Goal: Transaction & Acquisition: Purchase product/service

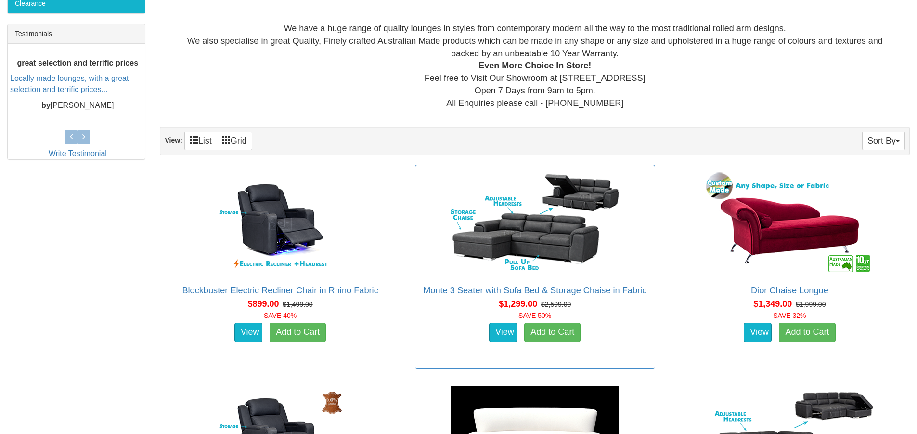
scroll to position [433, 0]
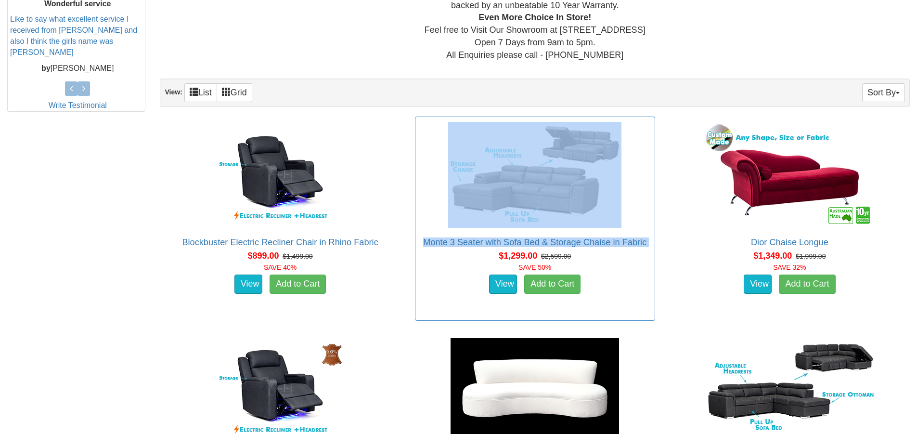
drag, startPoint x: 496, startPoint y: 260, endPoint x: 547, endPoint y: 223, distance: 63.2
click at [547, 223] on div "Monte 3 Seater with Sofa Bed & Storage Chaise in Fabric Pictured above with the…" at bounding box center [535, 219] width 240 height 204
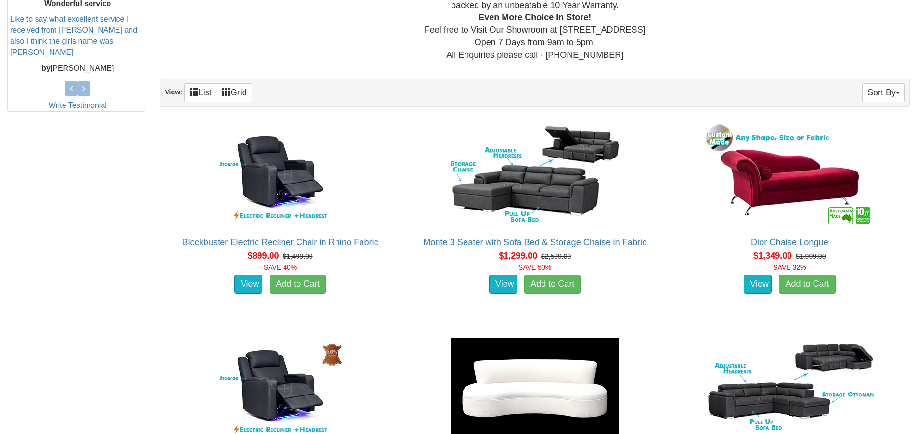
click at [828, 37] on div "We have a huge range of quality lounges in styles from contemporary modern all …" at bounding box center [535, 17] width 735 height 87
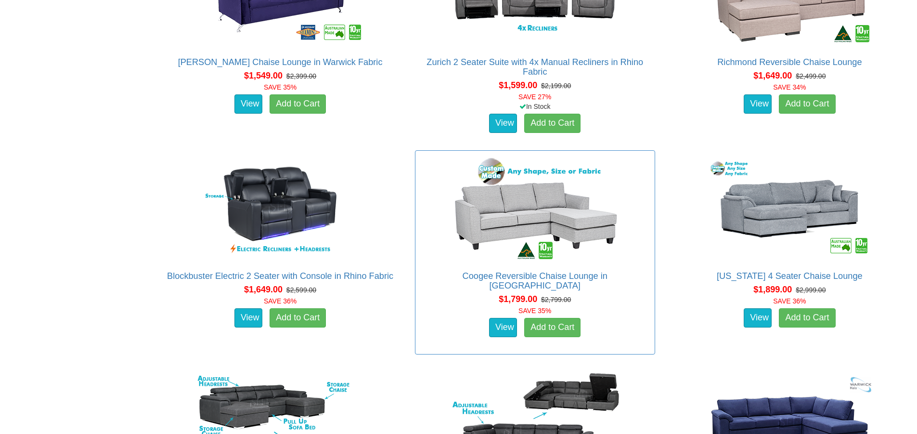
scroll to position [1059, 0]
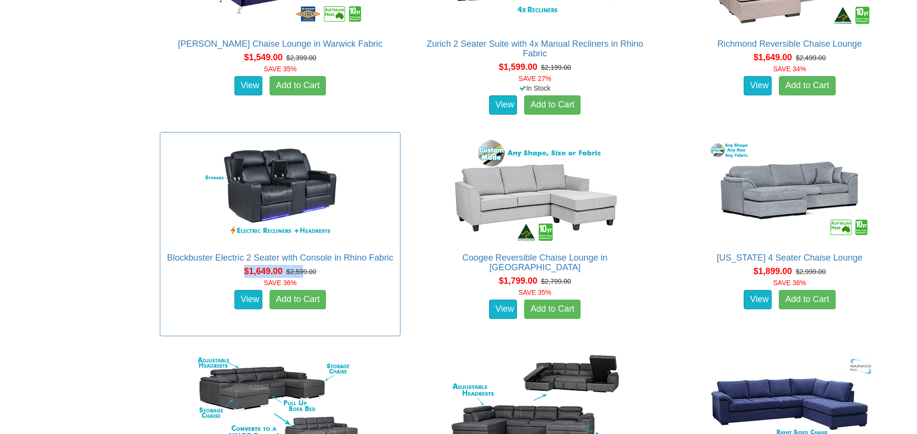
drag, startPoint x: 238, startPoint y: 272, endPoint x: 306, endPoint y: 270, distance: 67.9
click at [306, 270] on div "$1,649.00 $2,599.00 SAVE 36%" at bounding box center [280, 276] width 244 height 23
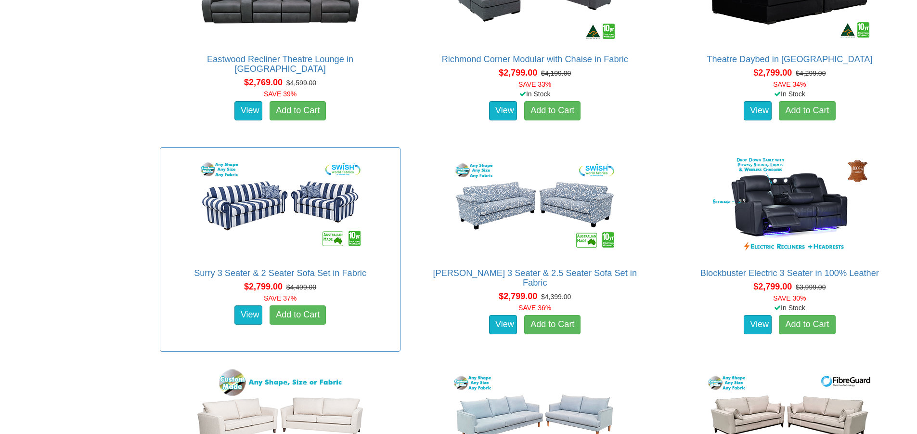
scroll to position [2985, 0]
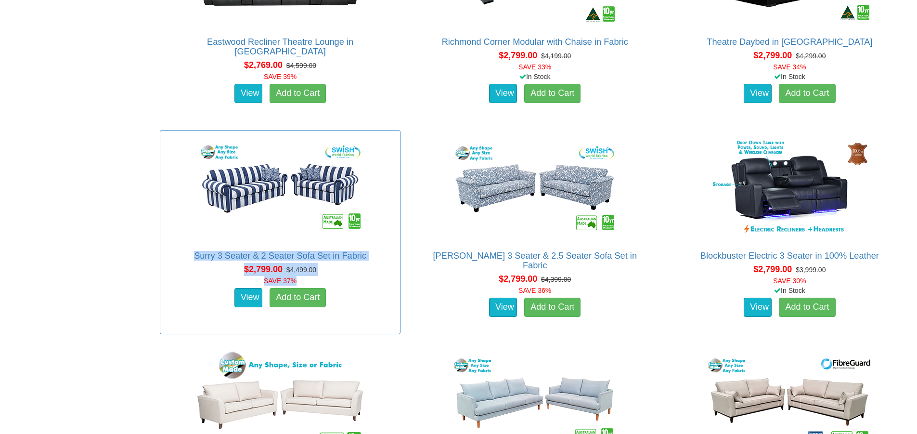
drag, startPoint x: 174, startPoint y: 246, endPoint x: 377, endPoint y: 280, distance: 206.0
click at [377, 280] on div "Surry 3 Seater & 2 Seater Sofa Set in Fabric Advertised price is for the 3 Seat…" at bounding box center [280, 232] width 240 height 204
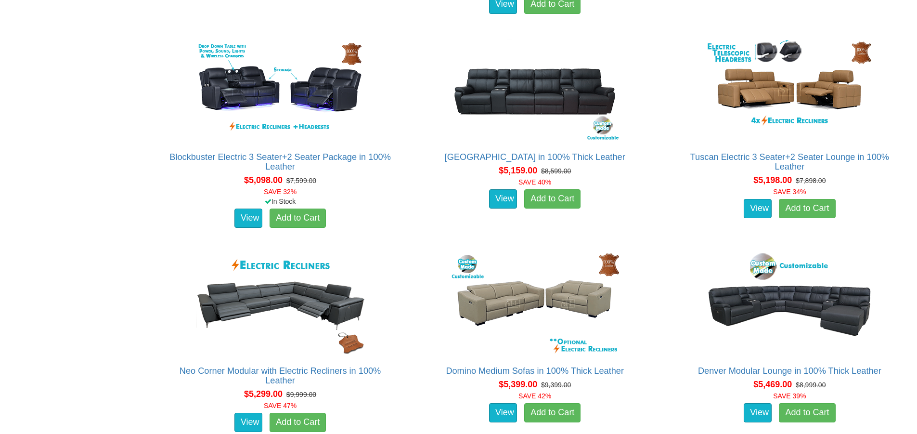
scroll to position [7814, 0]
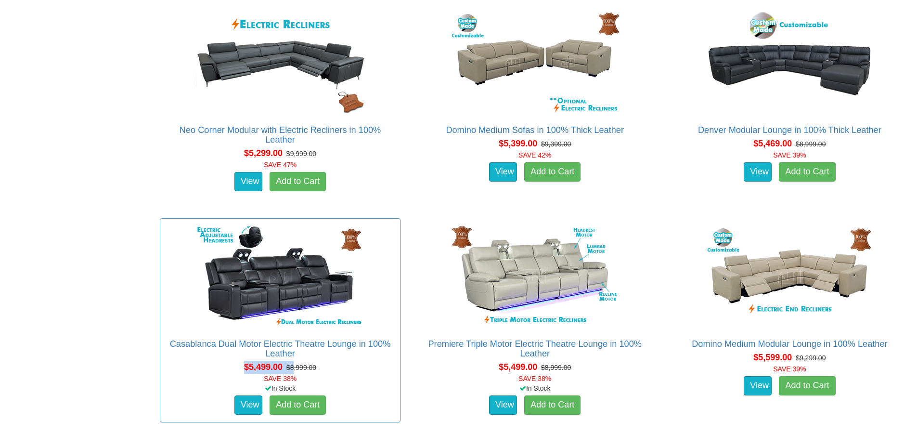
drag, startPoint x: 234, startPoint y: 365, endPoint x: 293, endPoint y: 364, distance: 59.7
click at [293, 364] on div "$5,499.00 $8,999.00 SAVE 38%" at bounding box center [280, 372] width 244 height 23
drag, startPoint x: 142, startPoint y: 297, endPoint x: 166, endPoint y: 292, distance: 24.6
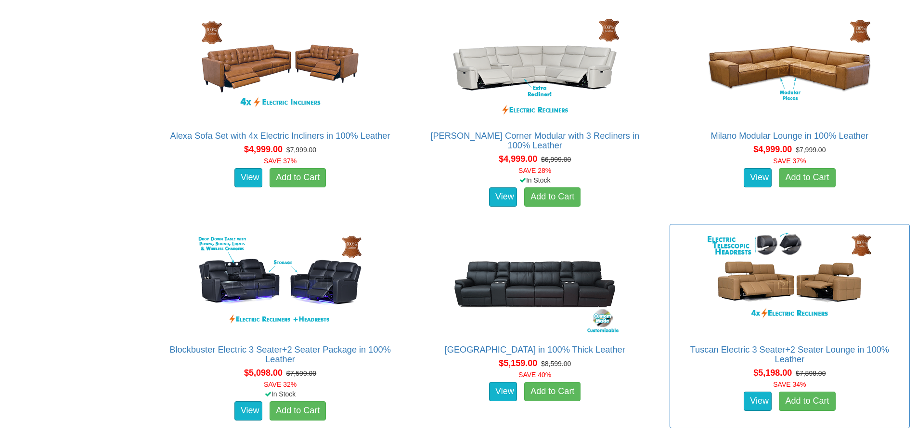
scroll to position [7332, 0]
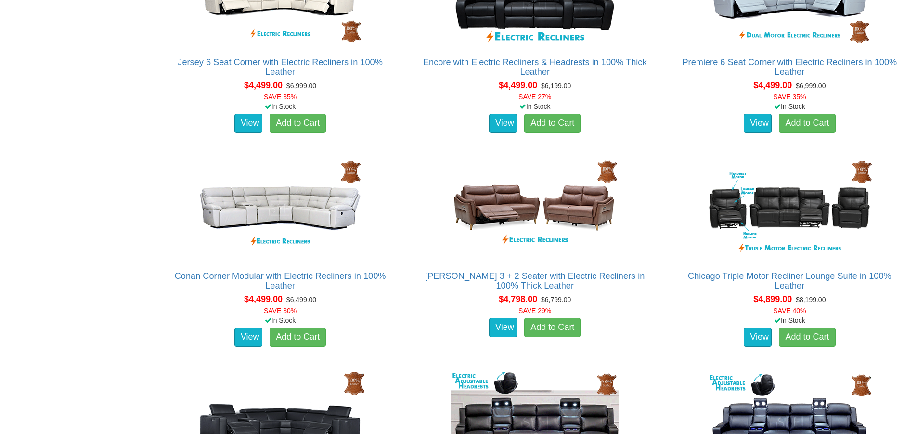
drag, startPoint x: 105, startPoint y: 293, endPoint x: 112, endPoint y: 298, distance: 7.9
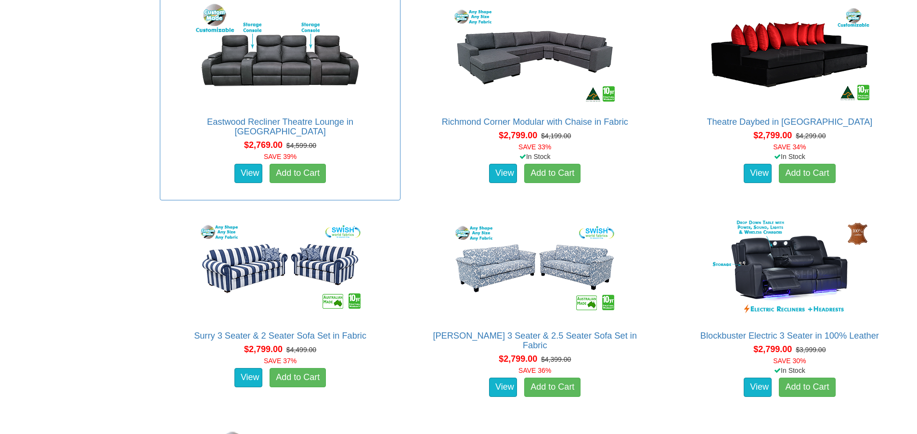
scroll to position [2953, 0]
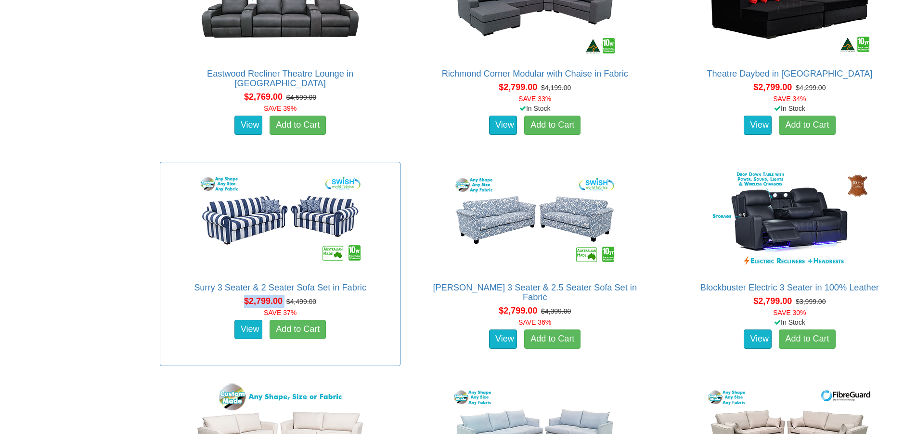
drag, startPoint x: 236, startPoint y: 293, endPoint x: 285, endPoint y: 300, distance: 49.2
click at [285, 300] on div "Surry 3 Seater & 2 Seater Sofa Set in Fabric Advertised price is for the 3 Seat…" at bounding box center [280, 312] width 230 height 59
click at [243, 227] on img at bounding box center [280, 220] width 173 height 106
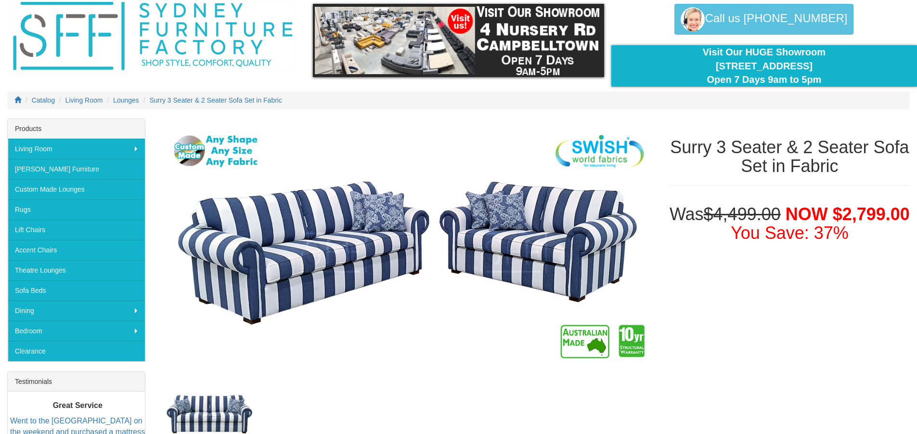
scroll to position [96, 0]
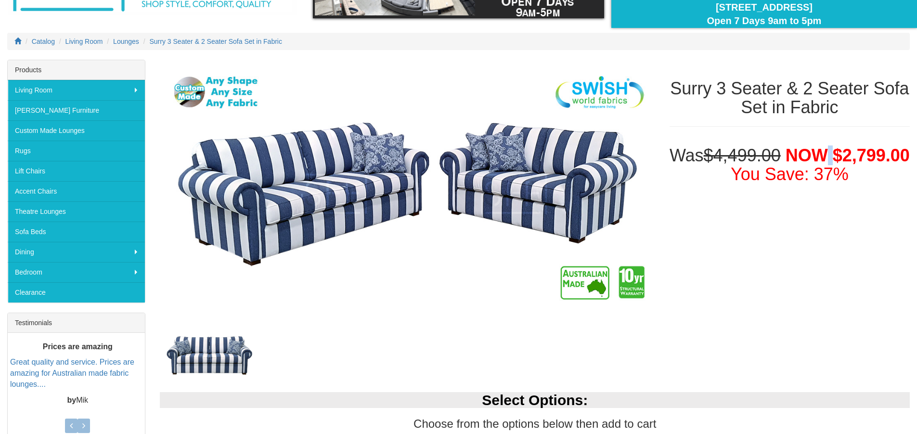
drag, startPoint x: 746, startPoint y: 179, endPoint x: 870, endPoint y: 165, distance: 124.5
click at [870, 165] on h1 "Was $4,499.00 NOW $2,799.00 You Save: 37%" at bounding box center [790, 165] width 240 height 38
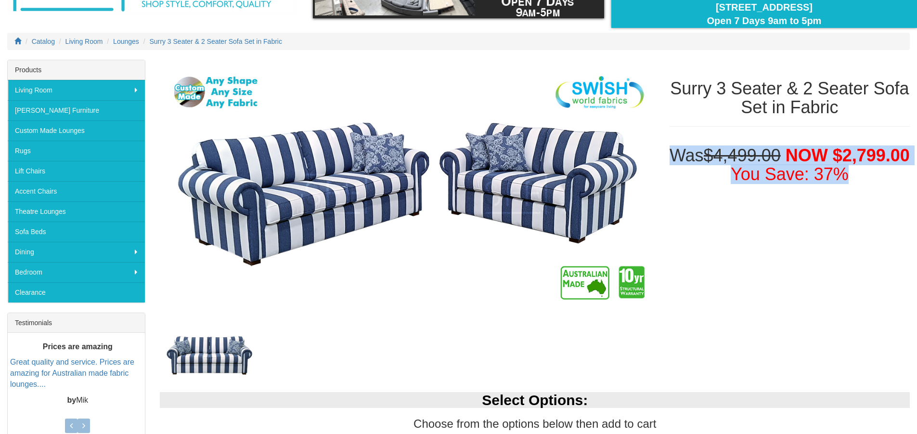
drag, startPoint x: 876, startPoint y: 204, endPoint x: 702, endPoint y: 156, distance: 180.8
click at [702, 156] on div "Was $4,499.00 NOW $2,799.00 You Save: 37%" at bounding box center [789, 162] width 255 height 52
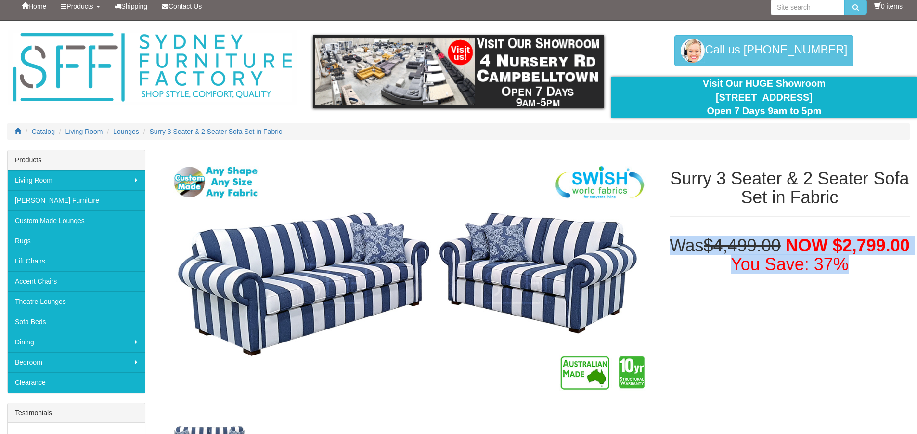
scroll to position [0, 0]
